Goal: Transaction & Acquisition: Purchase product/service

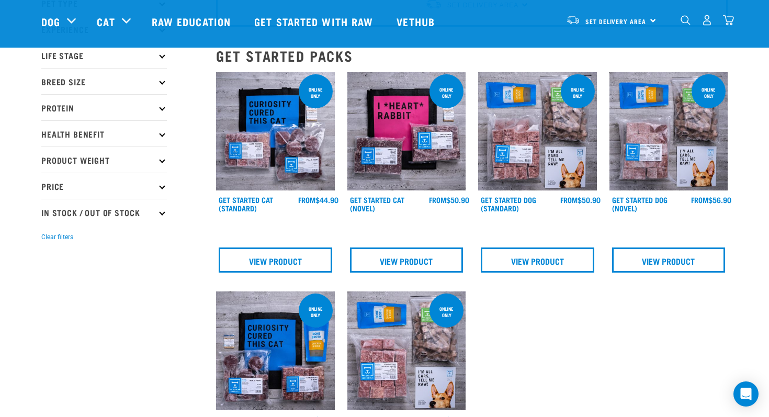
scroll to position [75, 0]
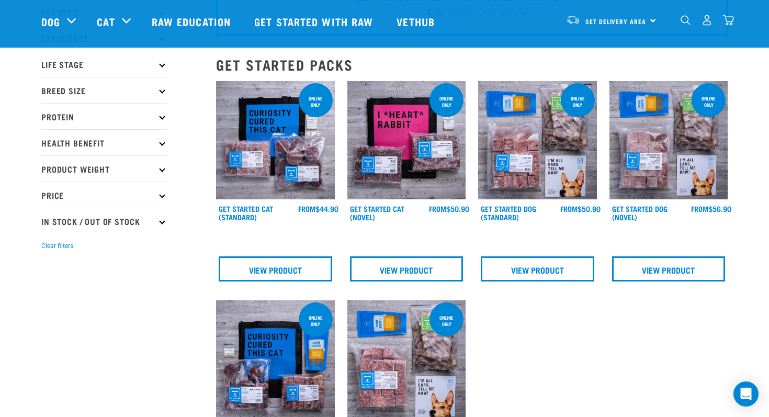
click at [291, 132] on img at bounding box center [275, 140] width 119 height 119
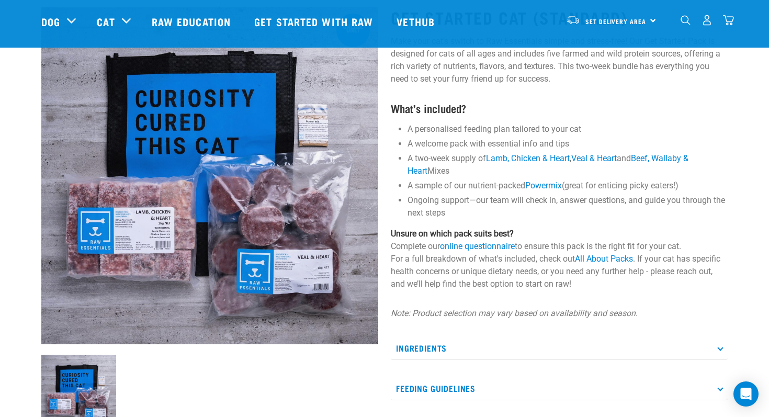
scroll to position [77, 0]
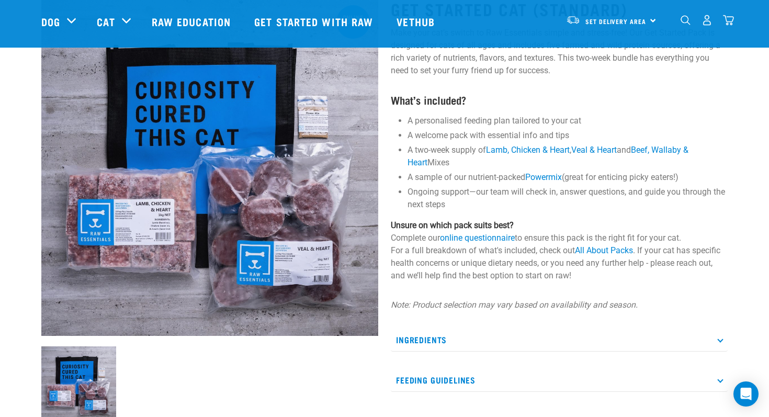
click at [723, 380] on icon at bounding box center [720, 380] width 6 height 6
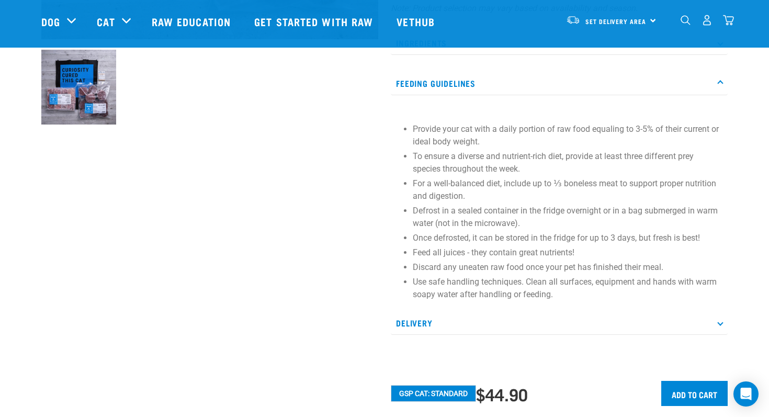
scroll to position [375, 0]
click at [682, 393] on input "Add to cart" at bounding box center [694, 392] width 66 height 25
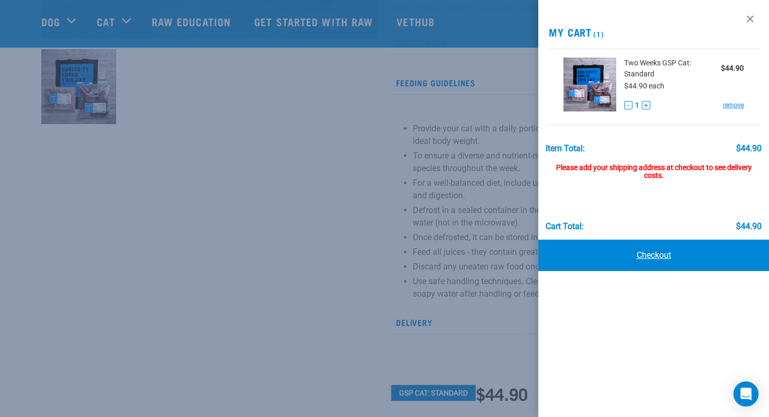
click at [648, 251] on link "Checkout" at bounding box center [653, 255] width 231 height 31
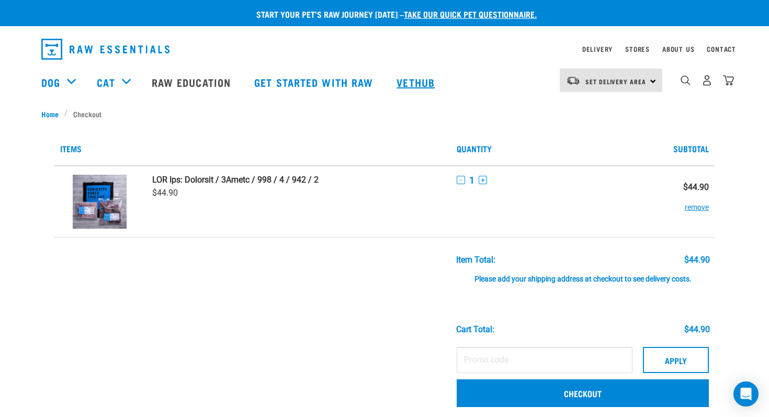
click at [414, 83] on link "Vethub" at bounding box center [417, 82] width 62 height 42
